Goal: Task Accomplishment & Management: Use online tool/utility

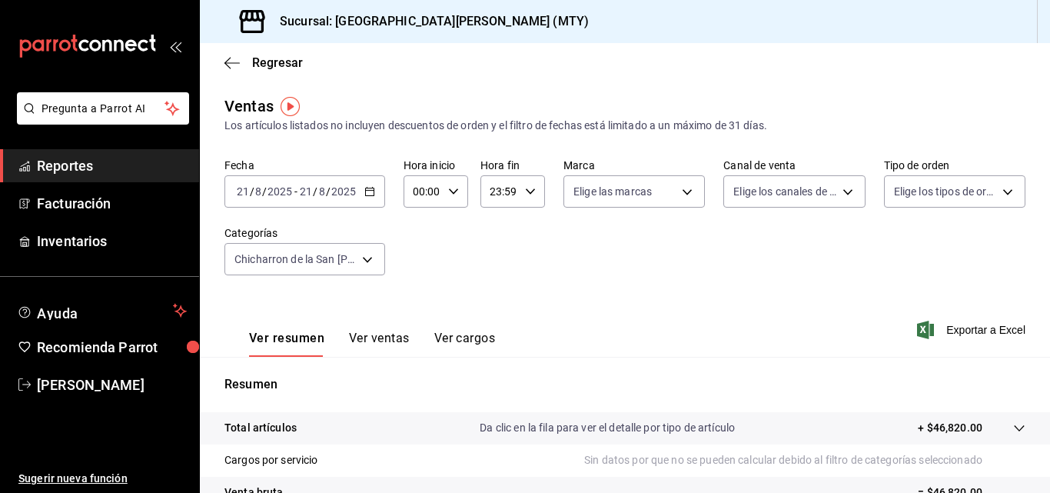
click at [375, 190] on div "[DATE] [DATE] - [DATE] [DATE]" at bounding box center [305, 191] width 161 height 32
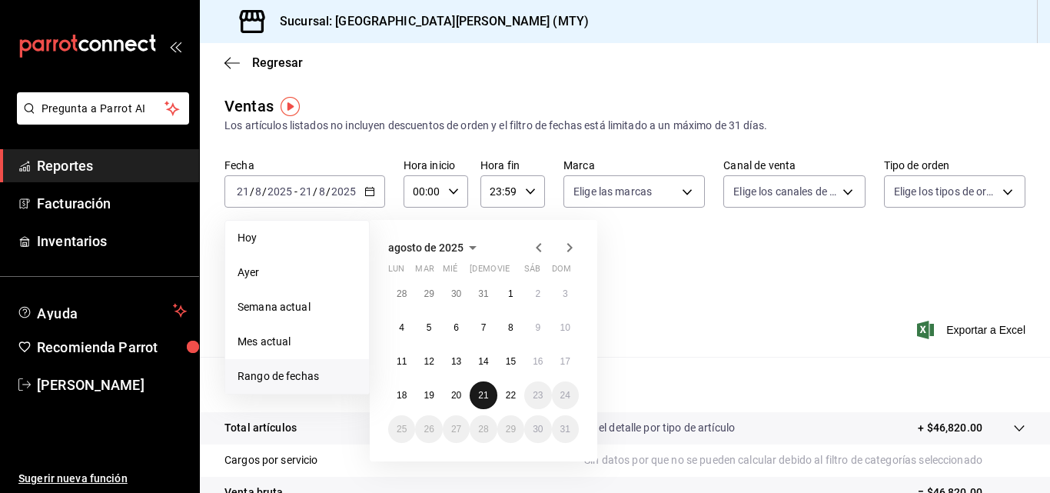
click at [472, 390] on button "21" at bounding box center [483, 395] width 27 height 28
click at [499, 361] on button "15" at bounding box center [510, 362] width 27 height 28
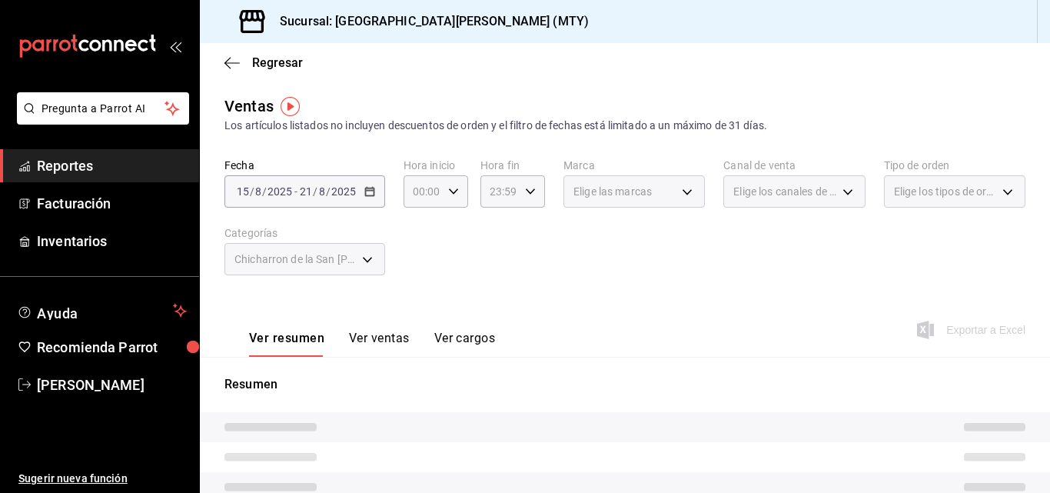
click at [427, 378] on p "Resumen" at bounding box center [625, 384] width 801 height 18
click at [406, 343] on button "Ver ventas" at bounding box center [379, 344] width 61 height 26
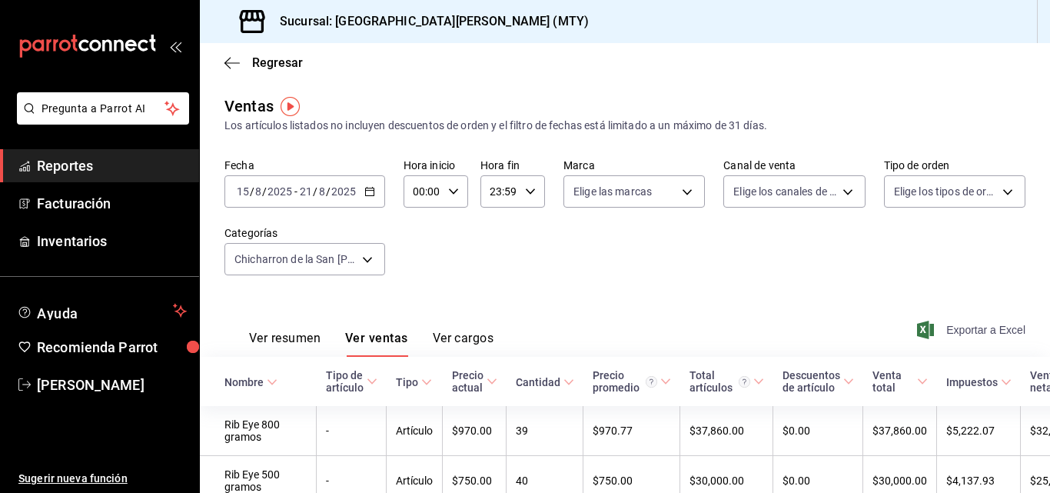
click at [957, 331] on span "Exportar a Excel" at bounding box center [972, 330] width 105 height 18
click at [228, 58] on icon "button" at bounding box center [232, 63] width 15 height 14
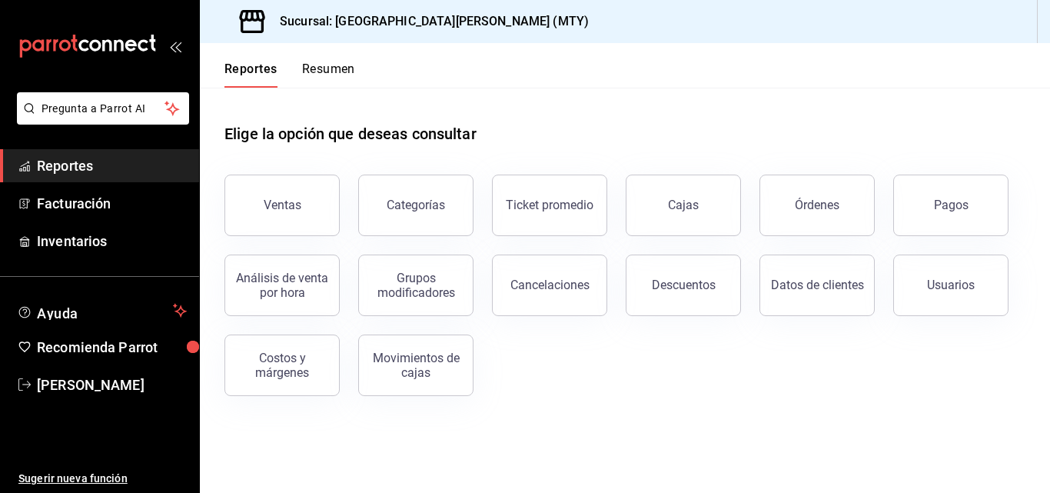
drag, startPoint x: 284, startPoint y: 207, endPoint x: 334, endPoint y: 236, distance: 57.2
click at [334, 236] on div "Ventas Categorías Ticket promedio Cajas Órdenes Pagos Análisis de venta por hor…" at bounding box center [616, 276] width 820 height 240
click at [387, 282] on div "Grupos modificadores" at bounding box center [415, 285] width 95 height 29
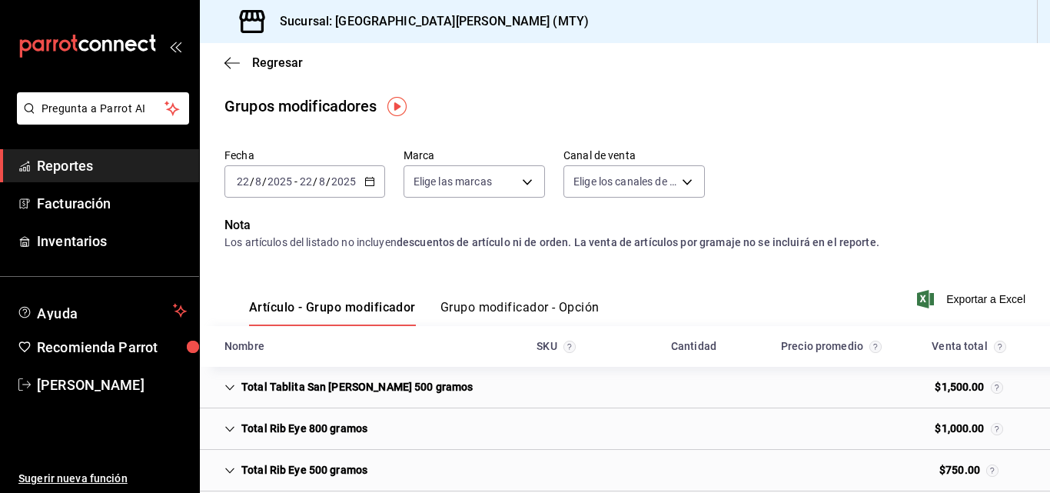
click at [368, 181] on icon "button" at bounding box center [369, 181] width 11 height 11
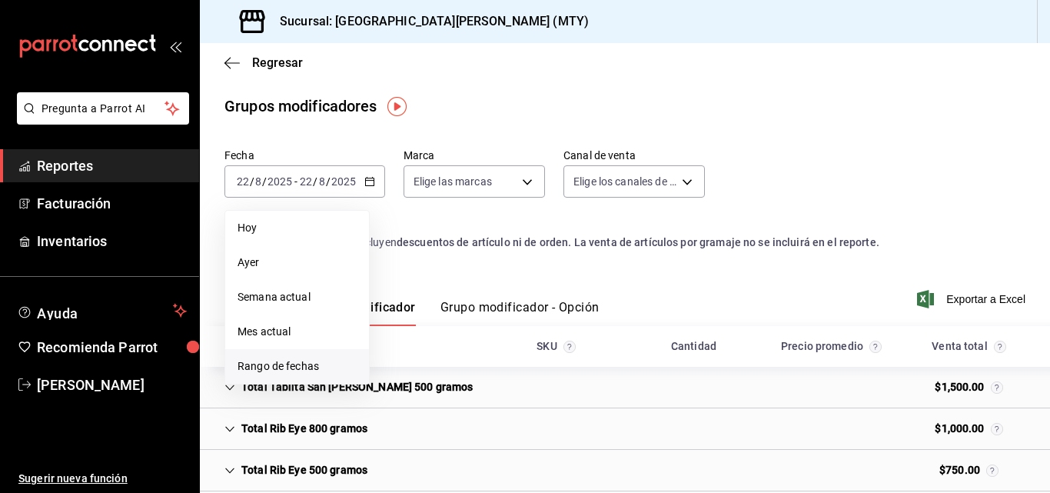
click at [336, 355] on li "Rango de fechas" at bounding box center [297, 366] width 144 height 35
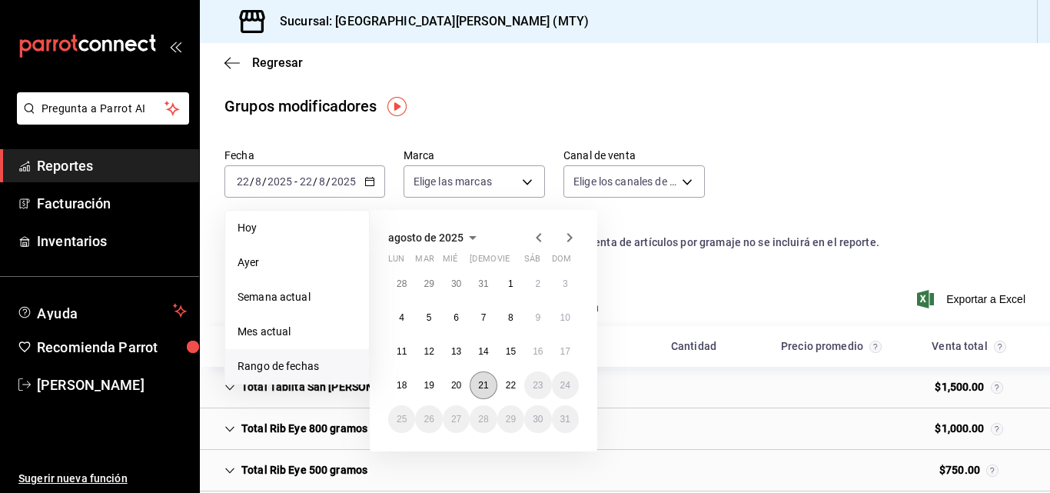
click at [484, 382] on abbr "21" at bounding box center [483, 385] width 10 height 11
click at [514, 345] on button "15" at bounding box center [510, 352] width 27 height 28
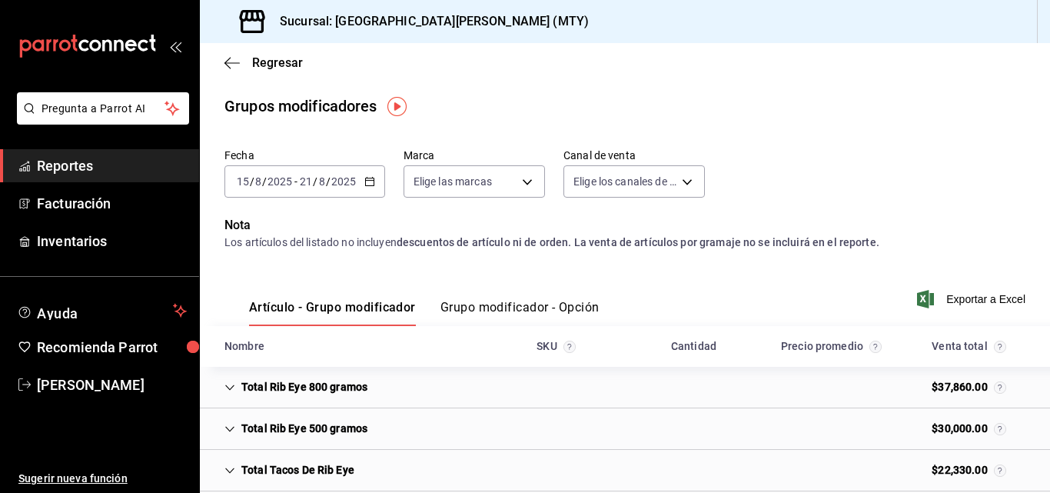
click at [503, 318] on button "Grupo modificador - Opción" at bounding box center [520, 313] width 159 height 26
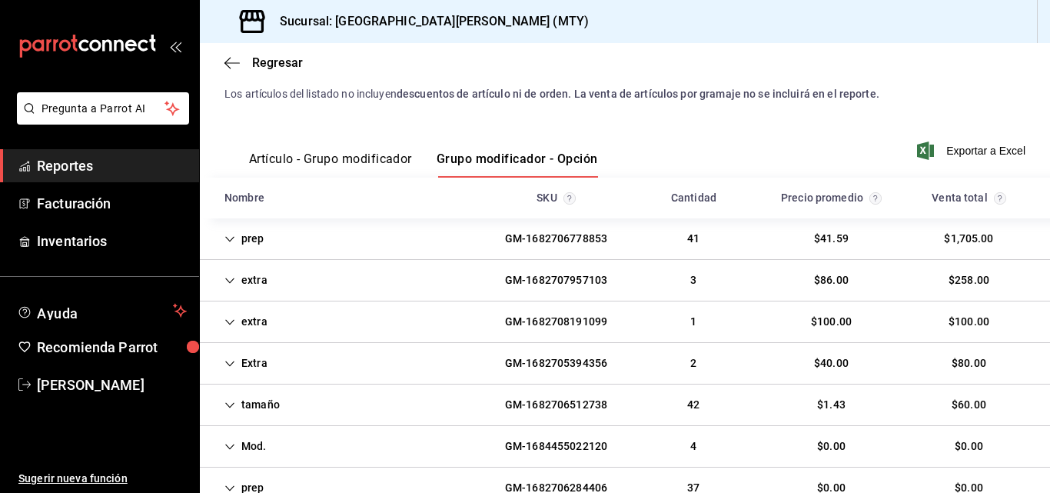
scroll to position [149, 0]
click at [364, 279] on div "extra GM-1682707957103 3 $86.00 $258.00" at bounding box center [625, 280] width 850 height 42
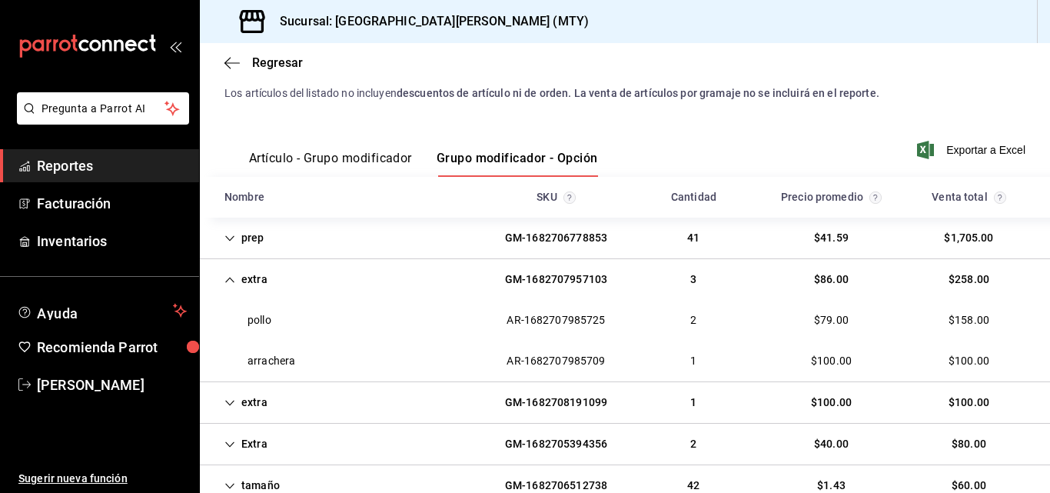
click at [355, 393] on div "extra GM-1682708191099 1 $100.00 $100.00" at bounding box center [625, 403] width 850 height 42
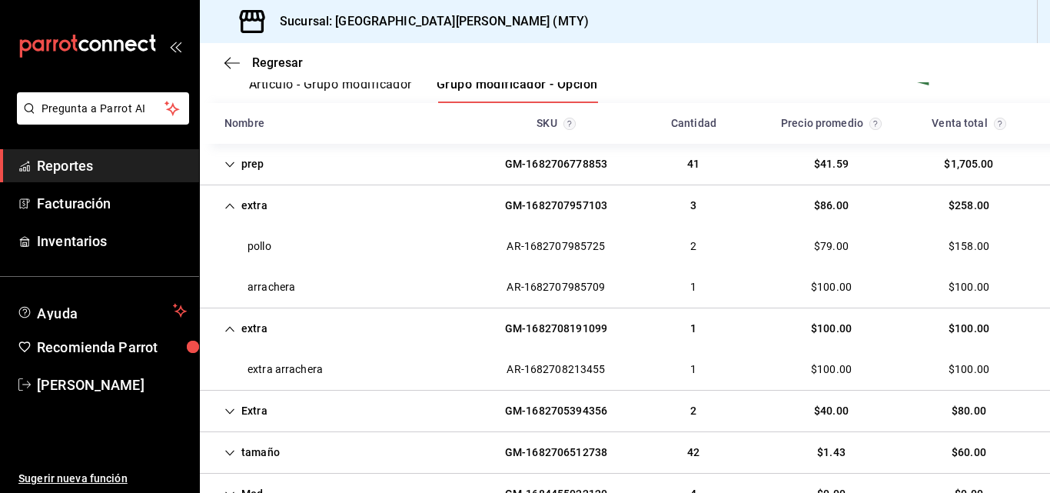
scroll to position [225, 0]
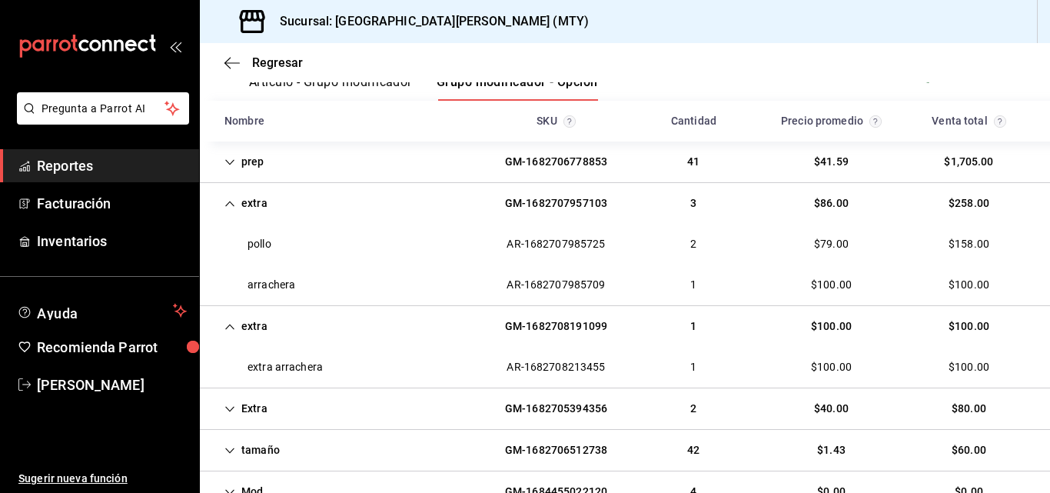
click at [358, 410] on div "Extra GM-1682705394356 2 $40.00 $80.00" at bounding box center [625, 409] width 850 height 42
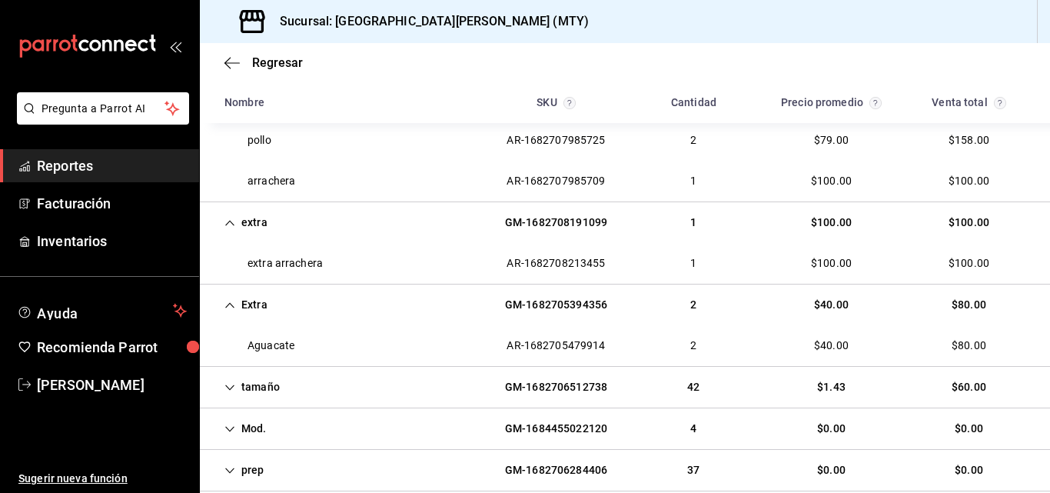
scroll to position [322, 0]
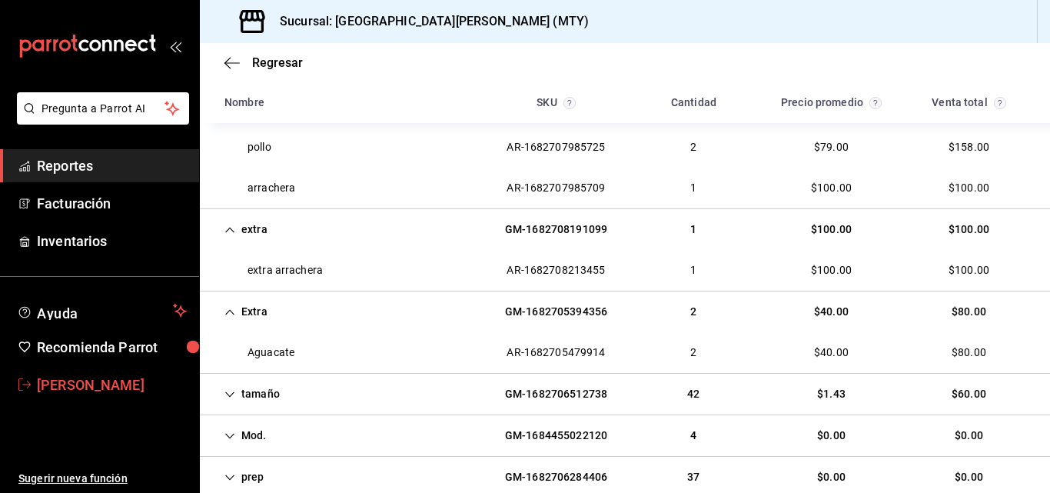
click at [65, 378] on span "[PERSON_NAME]" at bounding box center [112, 384] width 150 height 21
